Goal: Check status: Check status

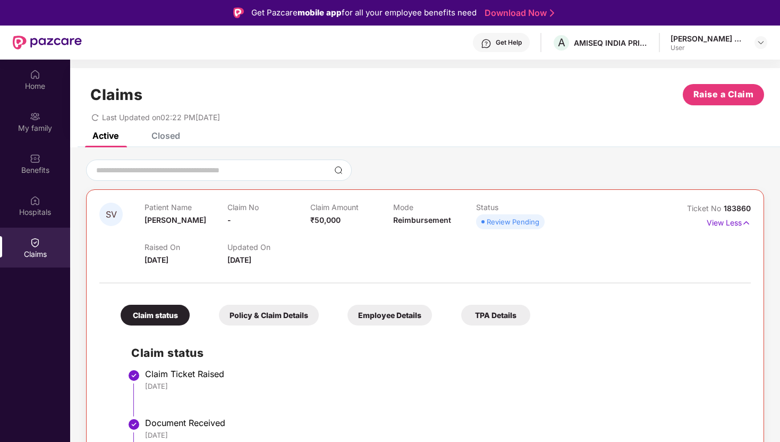
scroll to position [85, 0]
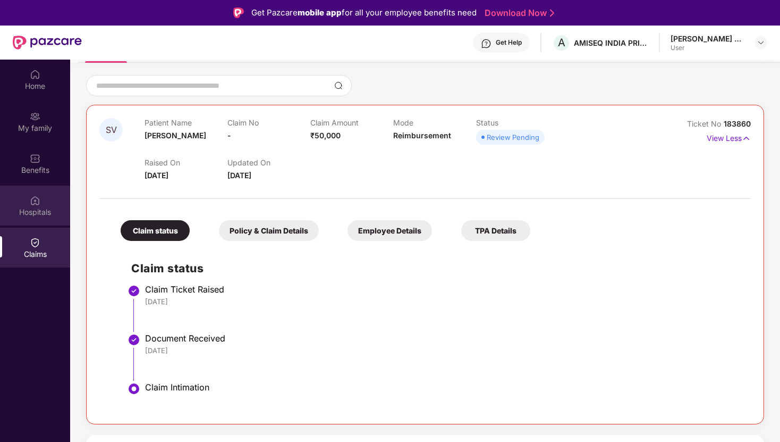
click at [28, 216] on div "Hospitals" at bounding box center [35, 211] width 70 height 11
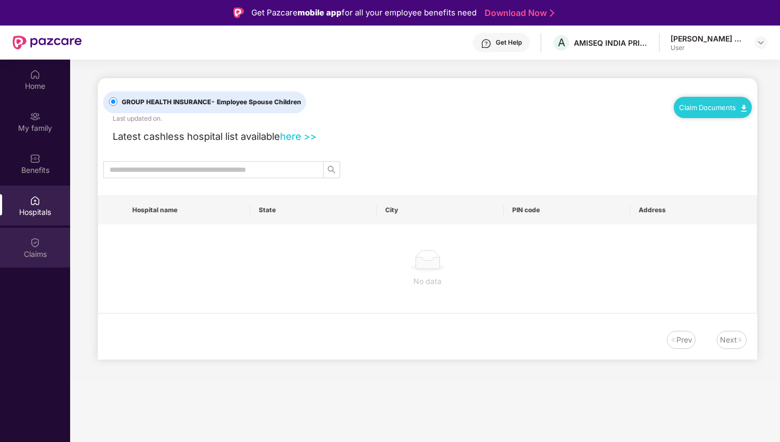
click at [32, 247] on img at bounding box center [35, 242] width 11 height 11
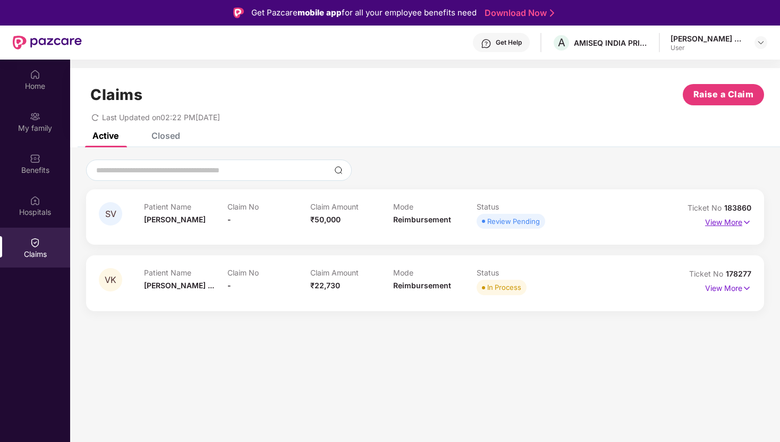
click at [742, 216] on p "View More" at bounding box center [728, 221] width 46 height 14
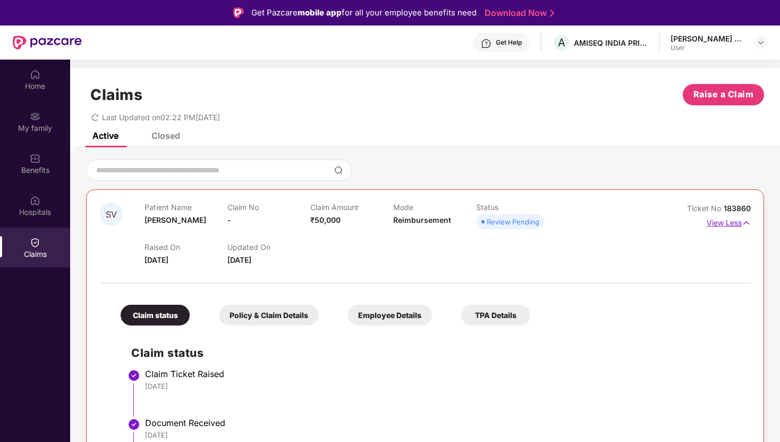
click at [737, 221] on p "View Less" at bounding box center [729, 221] width 44 height 14
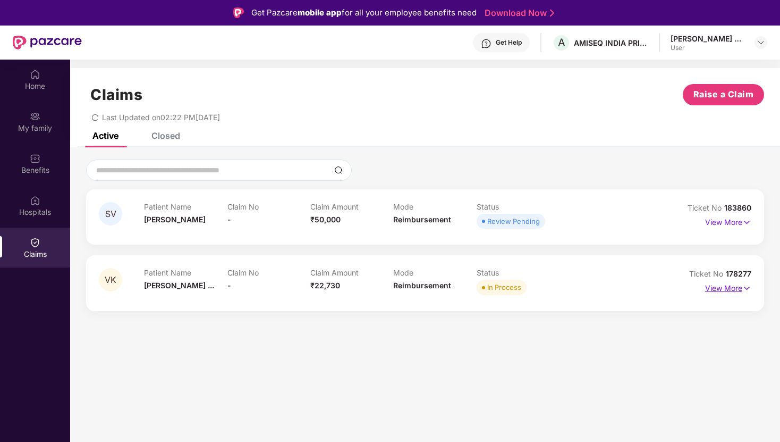
click at [739, 283] on p "View More" at bounding box center [728, 287] width 46 height 14
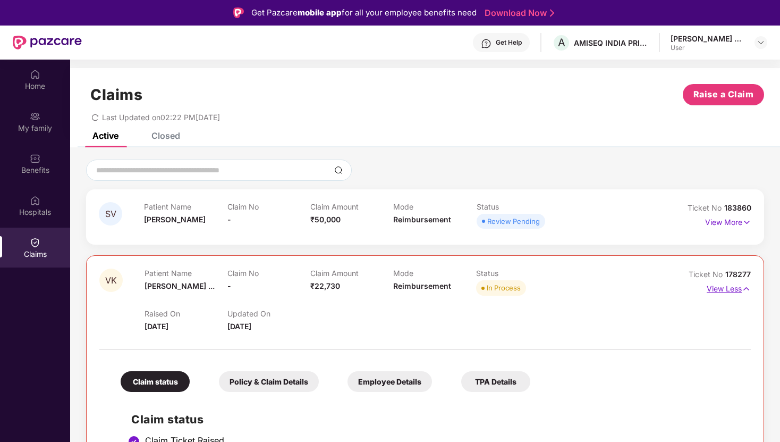
click at [737, 290] on p "View Less" at bounding box center [729, 287] width 44 height 14
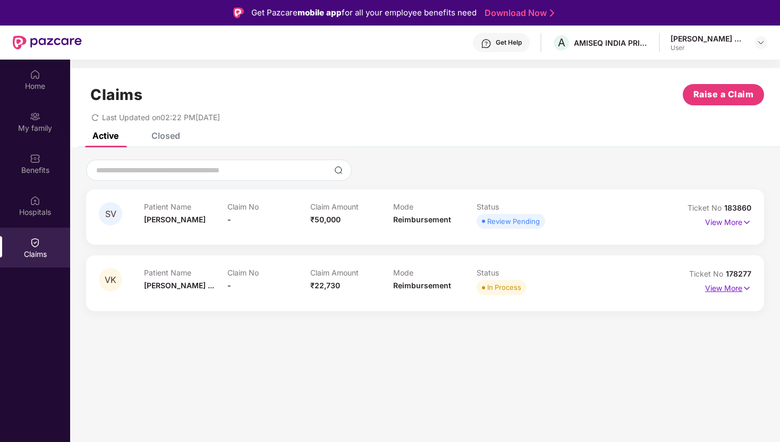
click at [737, 290] on p "View More" at bounding box center [728, 287] width 46 height 14
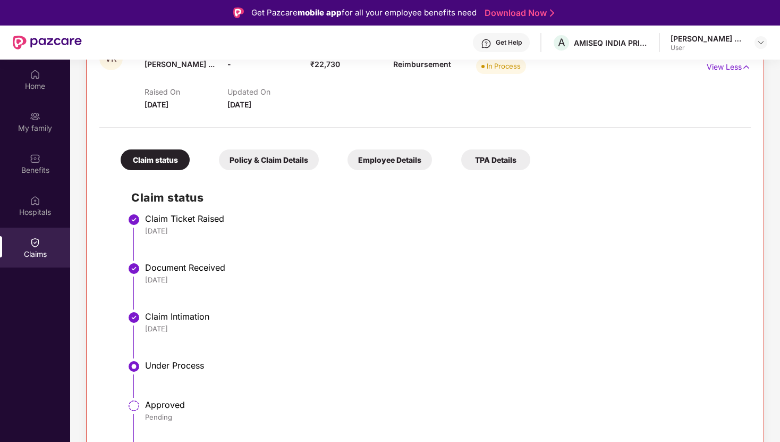
scroll to position [60, 0]
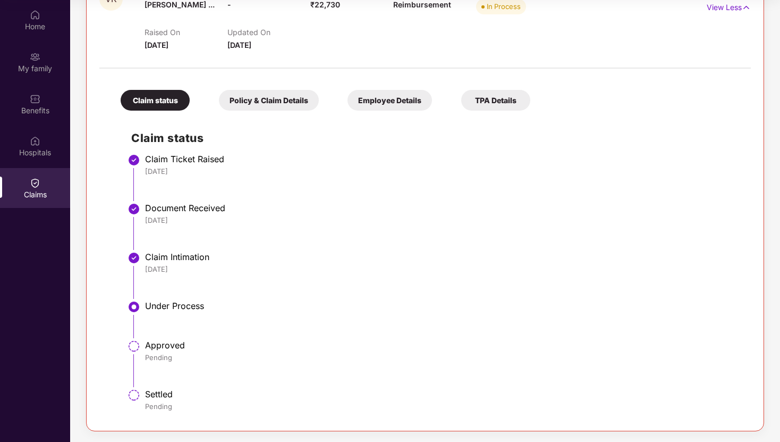
click at [276, 100] on div "Policy & Claim Details" at bounding box center [269, 100] width 100 height 21
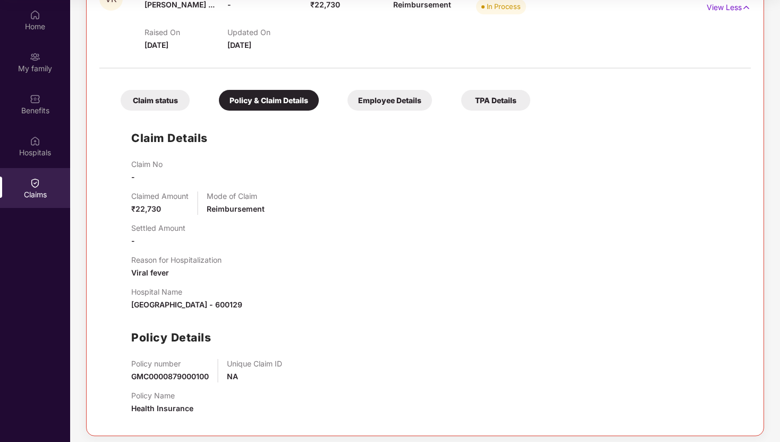
scroll to position [226, 0]
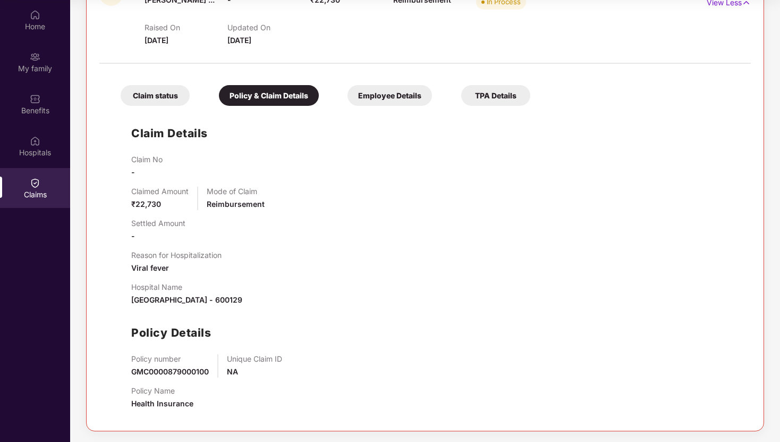
click at [392, 94] on div "Employee Details" at bounding box center [390, 95] width 85 height 21
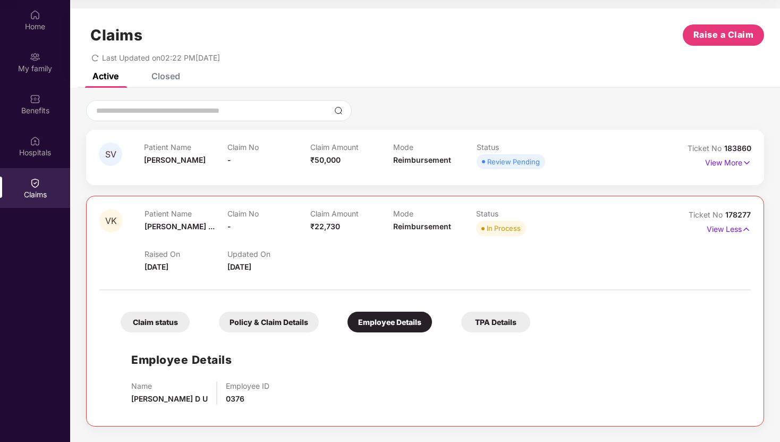
click at [504, 326] on div "TPA Details" at bounding box center [495, 321] width 69 height 21
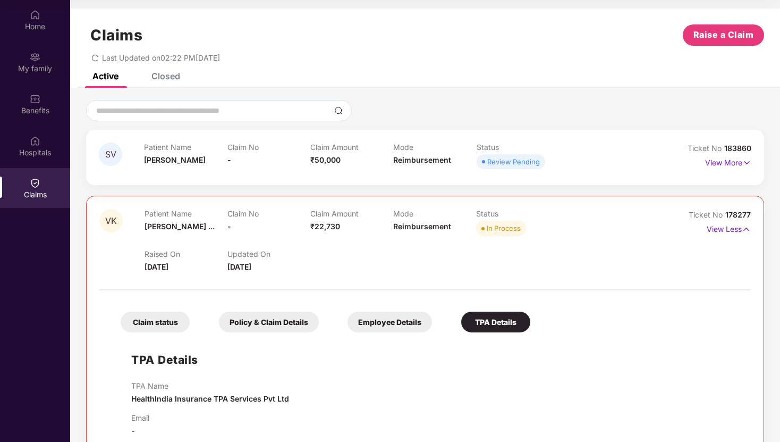
scroll to position [19, 0]
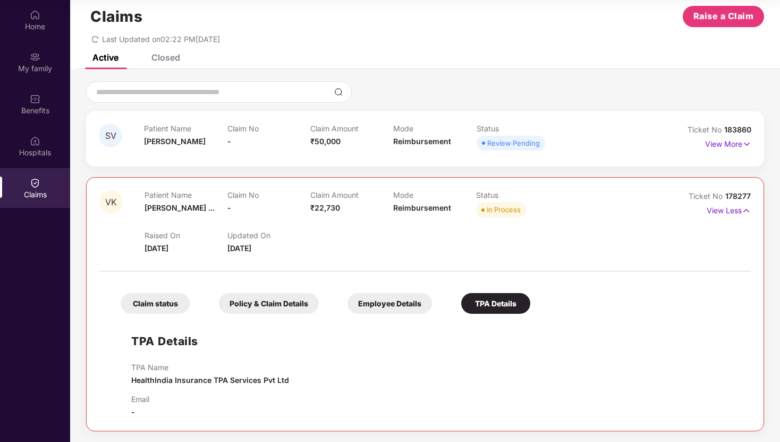
click at [184, 141] on span "[PERSON_NAME]" at bounding box center [175, 141] width 62 height 9
click at [743, 144] on img at bounding box center [747, 144] width 9 height 12
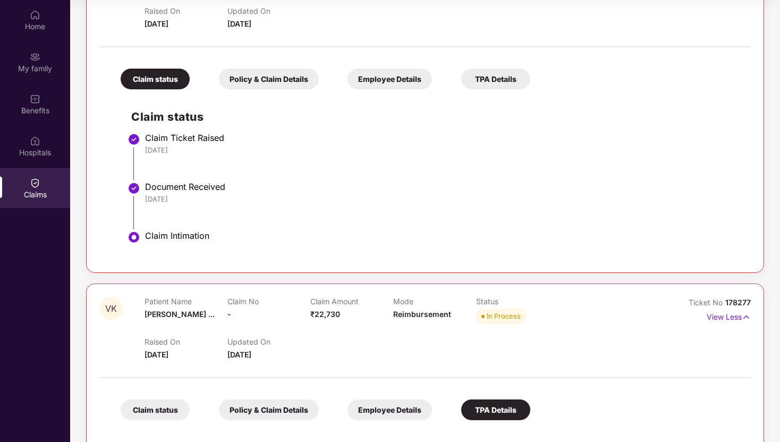
scroll to position [197, 0]
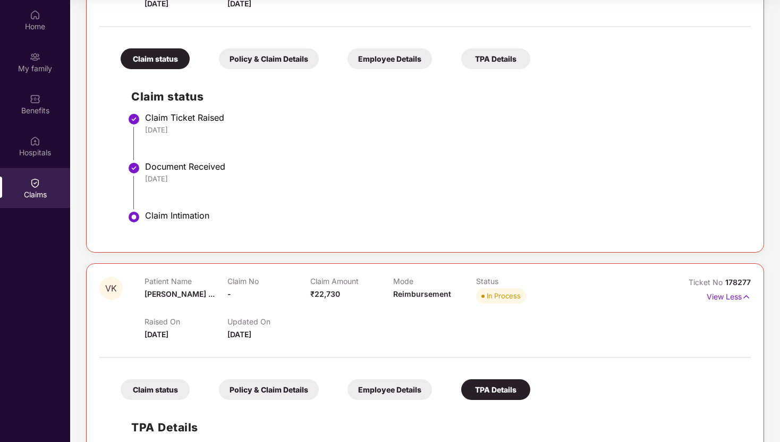
click at [283, 63] on div "Policy & Claim Details" at bounding box center [269, 58] width 100 height 21
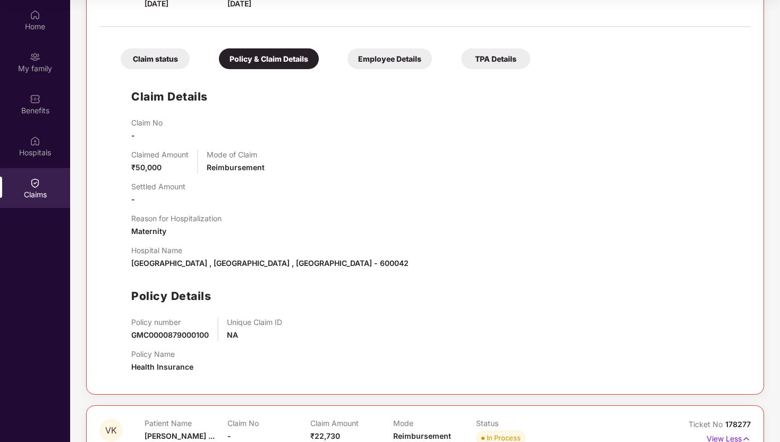
click at [392, 57] on div "Employee Details" at bounding box center [390, 58] width 85 height 21
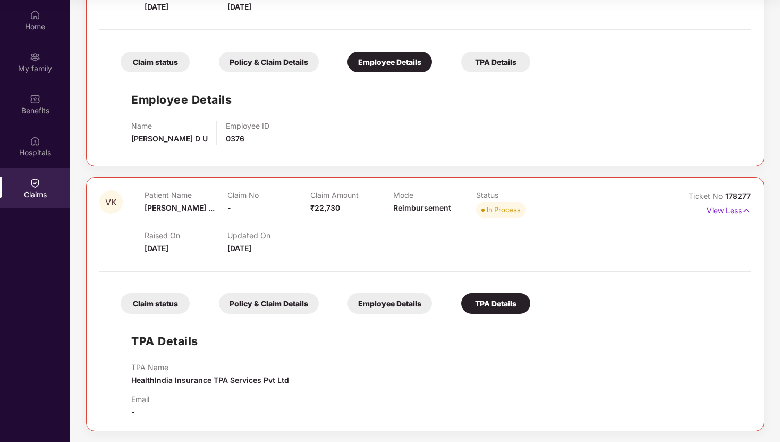
scroll to position [193, 0]
click at [509, 57] on div "TPA Details" at bounding box center [495, 62] width 69 height 21
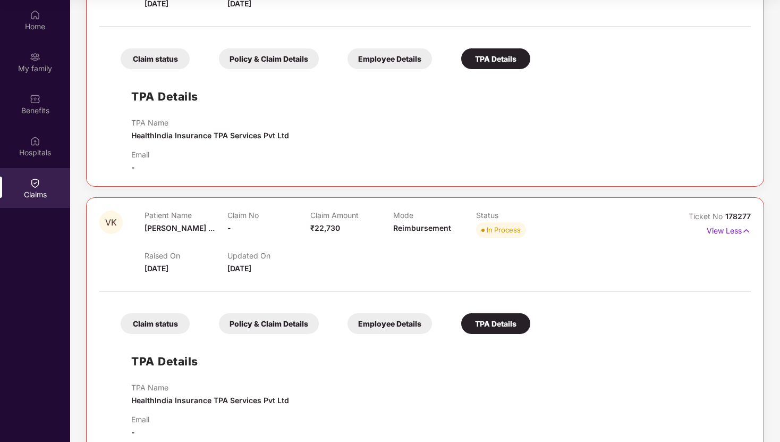
scroll to position [217, 0]
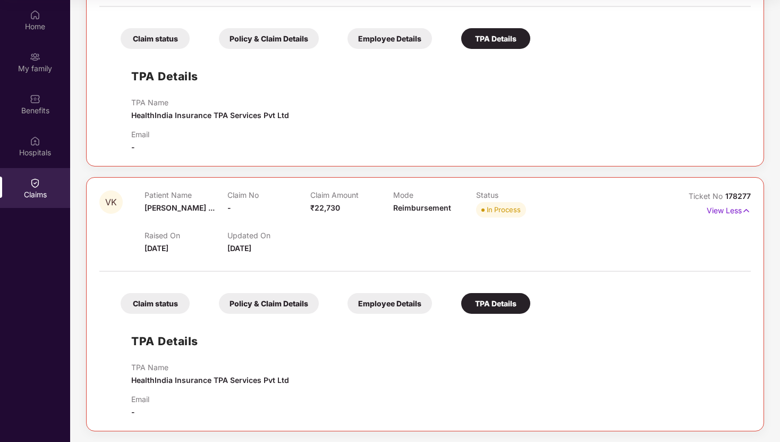
click at [145, 47] on div "Claim status" at bounding box center [155, 38] width 69 height 21
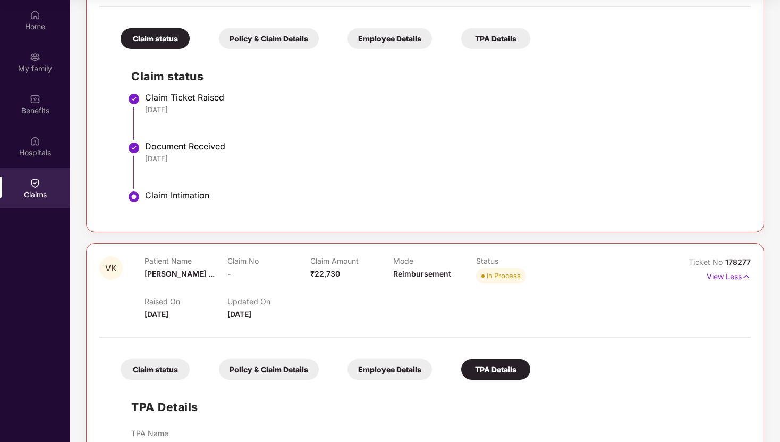
click at [152, 369] on div "Claim status" at bounding box center [155, 369] width 69 height 21
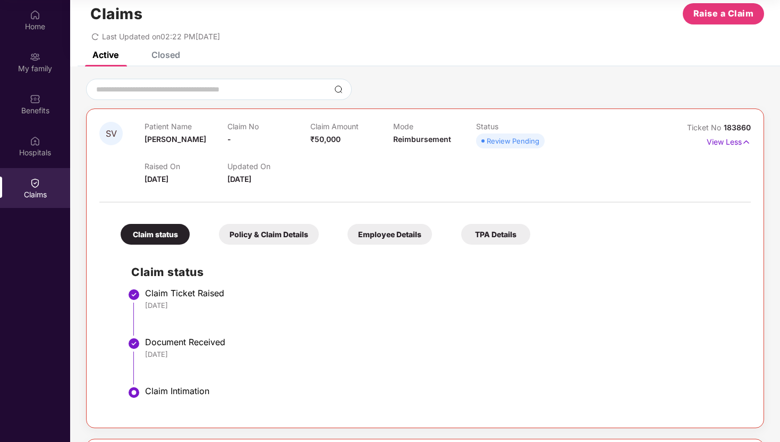
scroll to position [0, 0]
